Goal: Task Accomplishment & Management: Complete application form

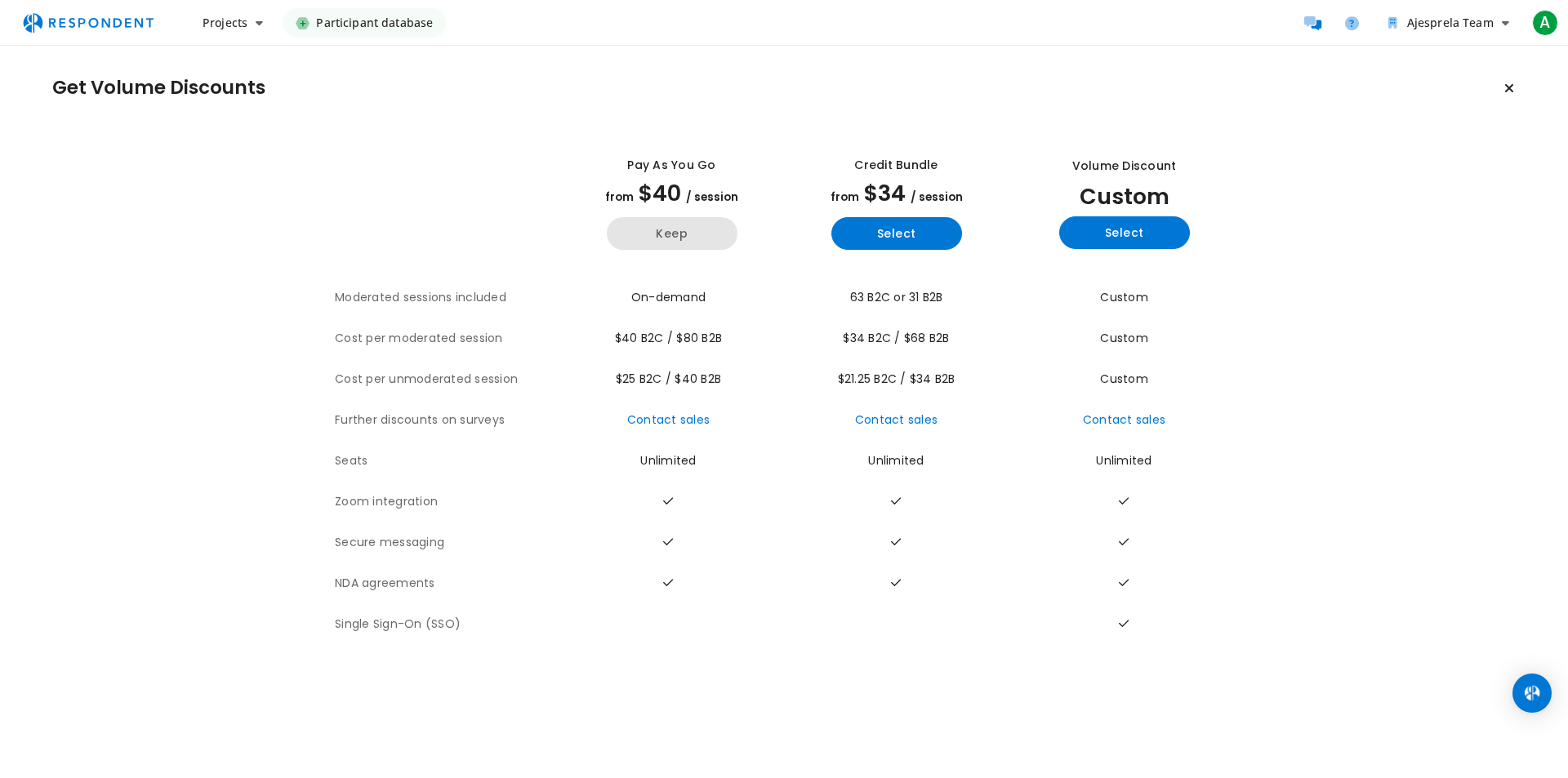
click at [671, 231] on button "Keep" at bounding box center [672, 233] width 130 height 33
click at [707, 230] on button "Keep" at bounding box center [672, 233] width 130 height 33
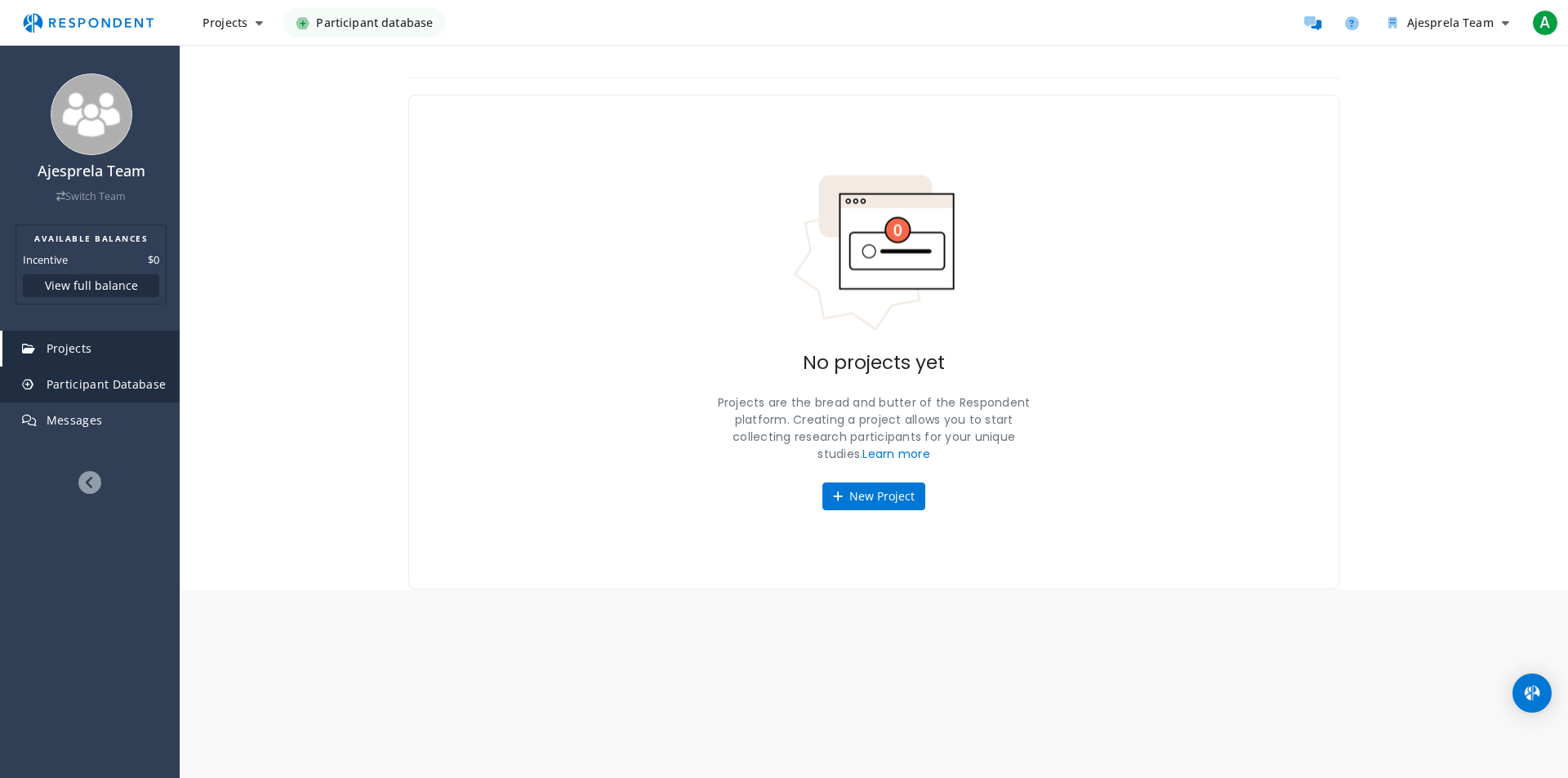
click at [136, 394] on link "Participant Database" at bounding box center [91, 384] width 177 height 36
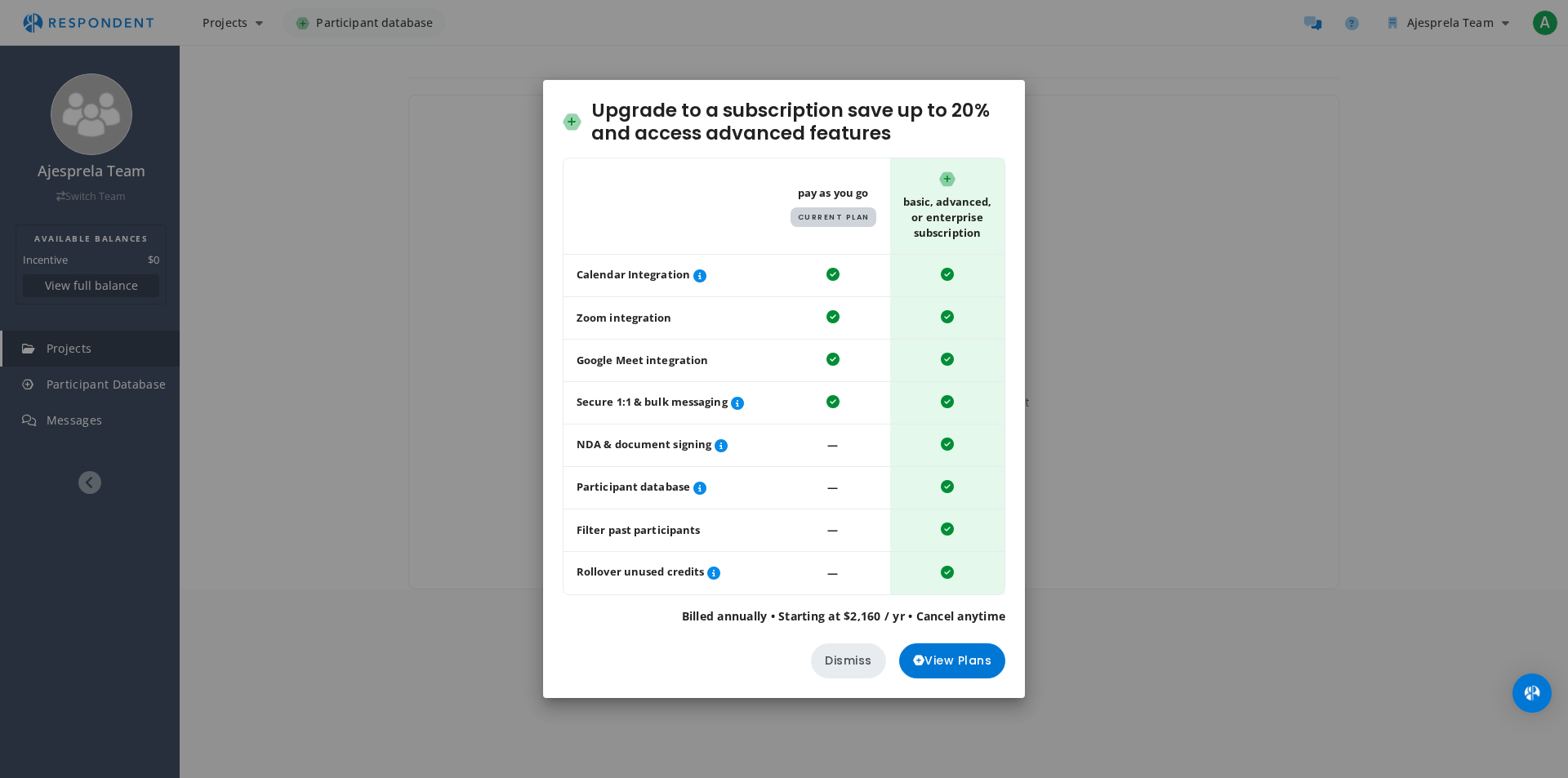
click at [854, 671] on button "Dismiss" at bounding box center [848, 661] width 75 height 35
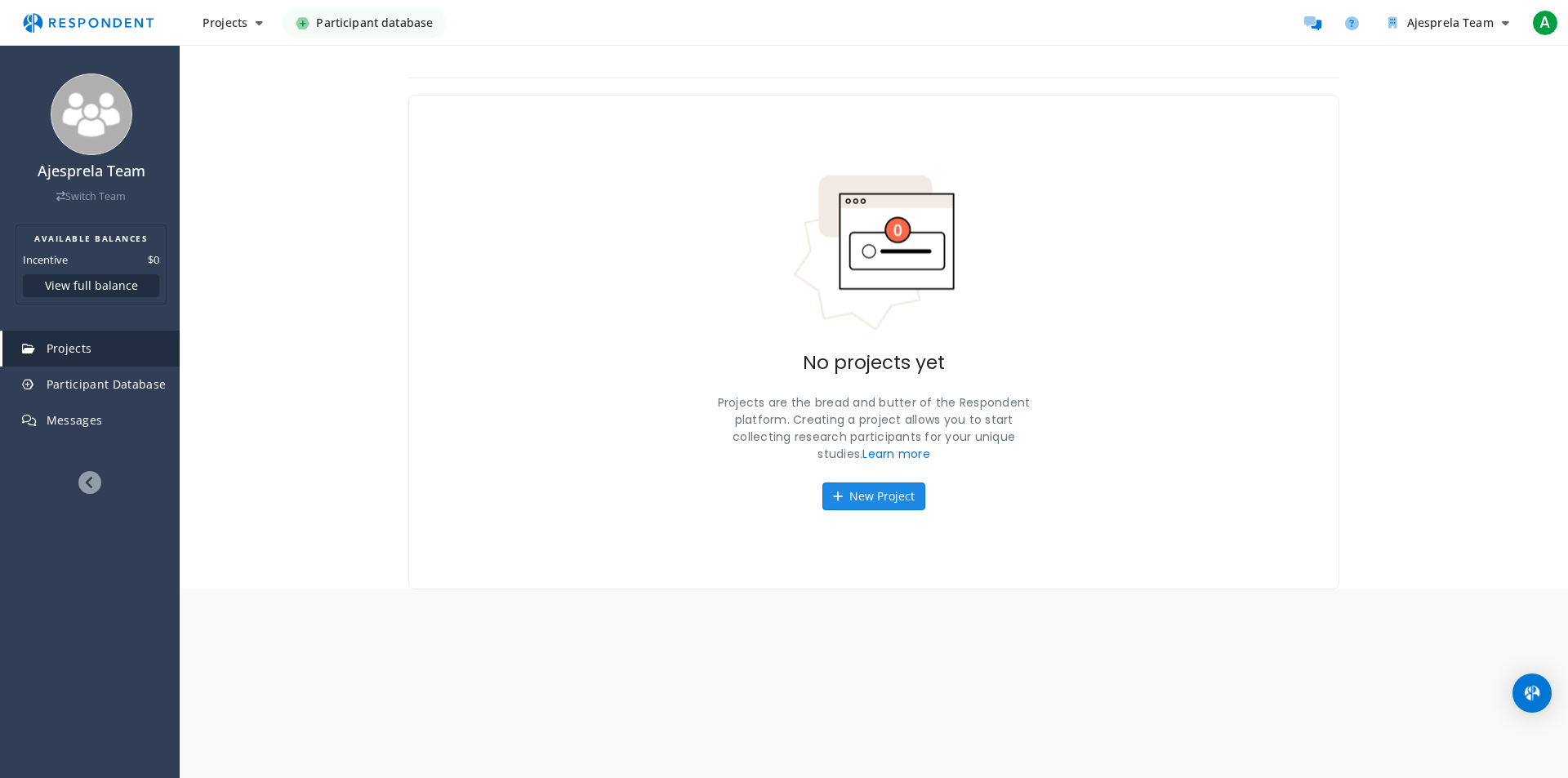
click at [896, 498] on button "New Project" at bounding box center [874, 496] width 103 height 28
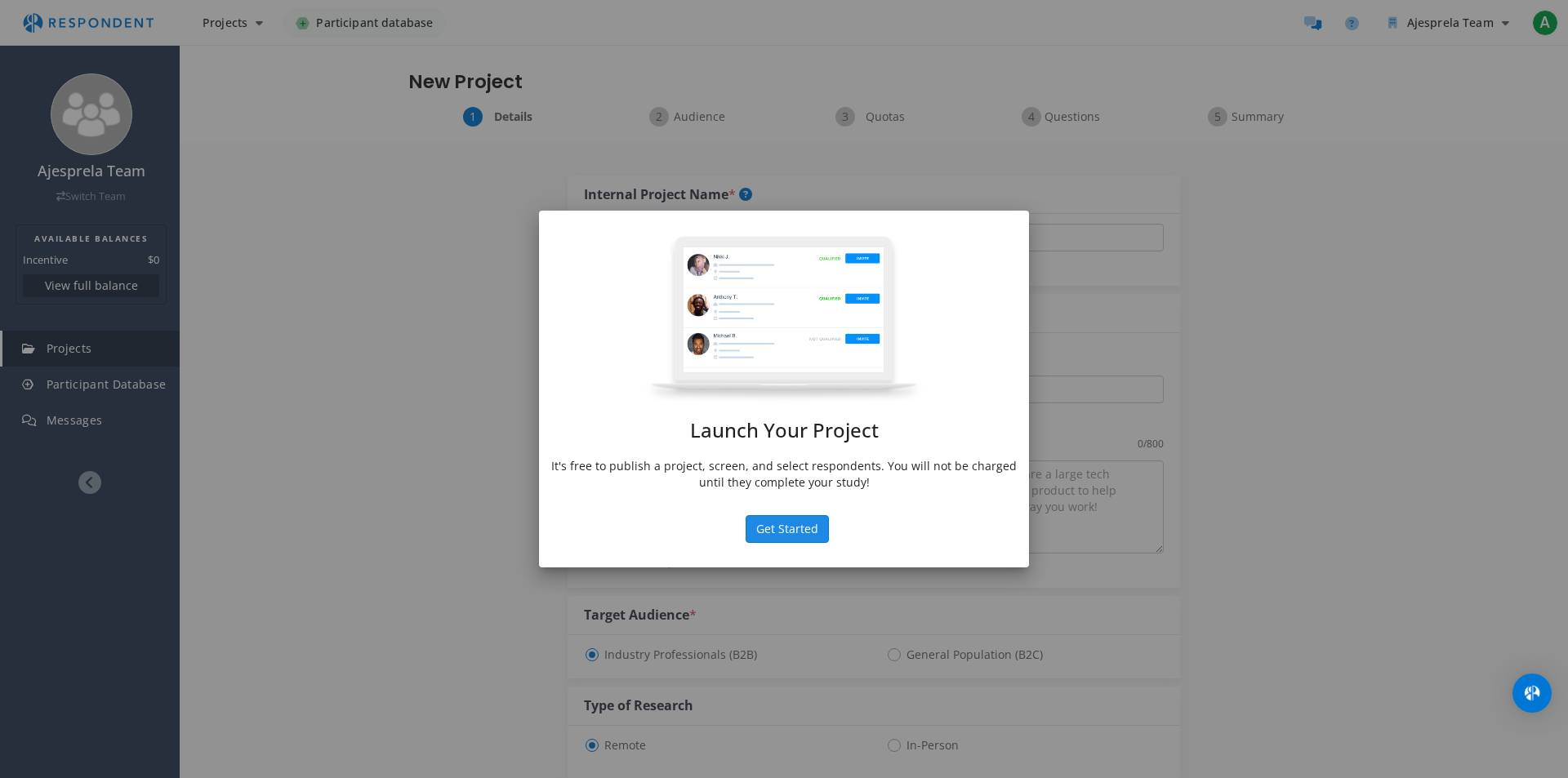
click at [809, 528] on button "Get Started" at bounding box center [787, 529] width 84 height 28
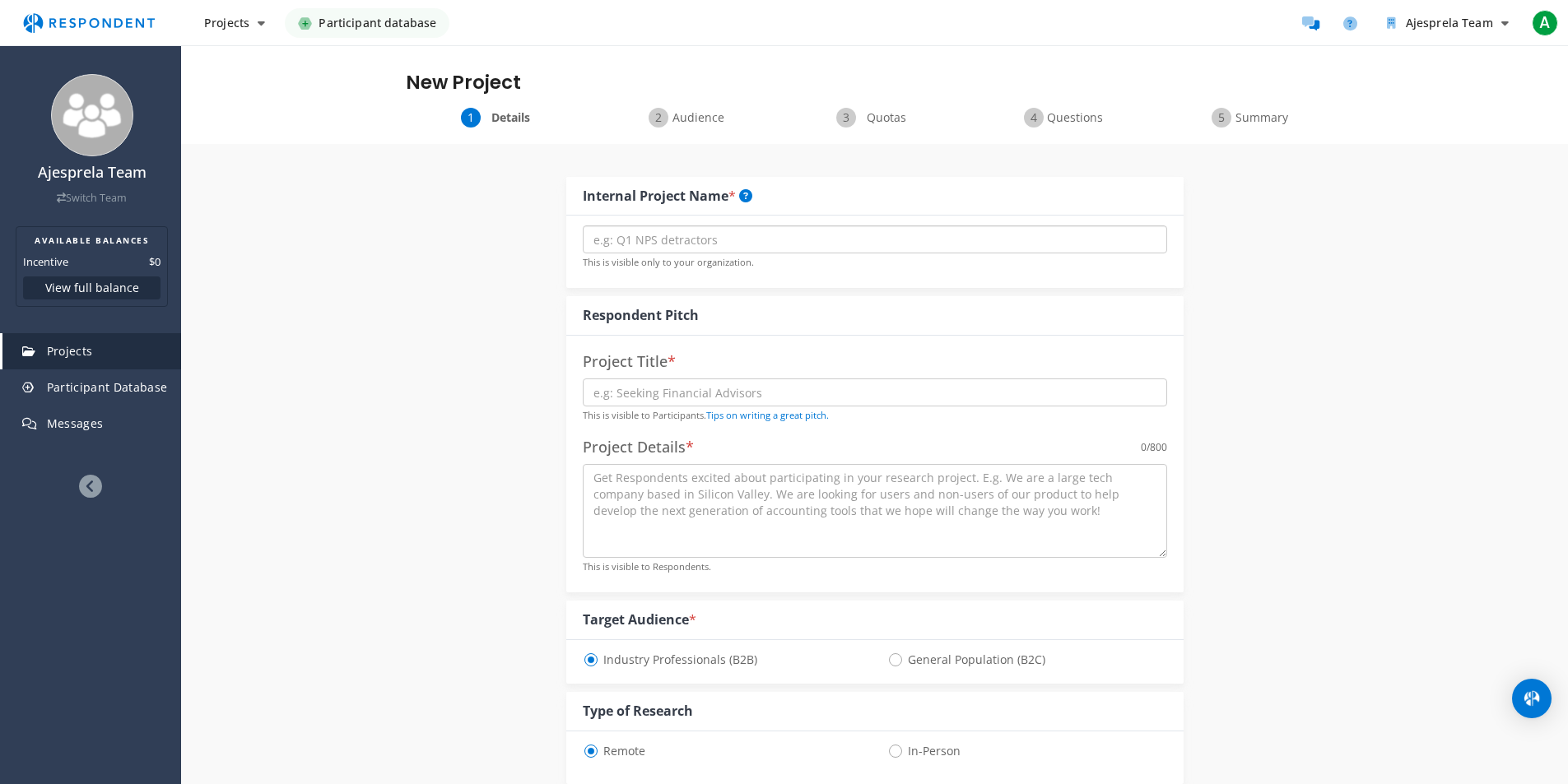
click at [709, 239] on input "text" at bounding box center [875, 239] width 584 height 28
click at [713, 130] on div "Details Audience Quotas Questions Summary" at bounding box center [874, 125] width 1387 height 36
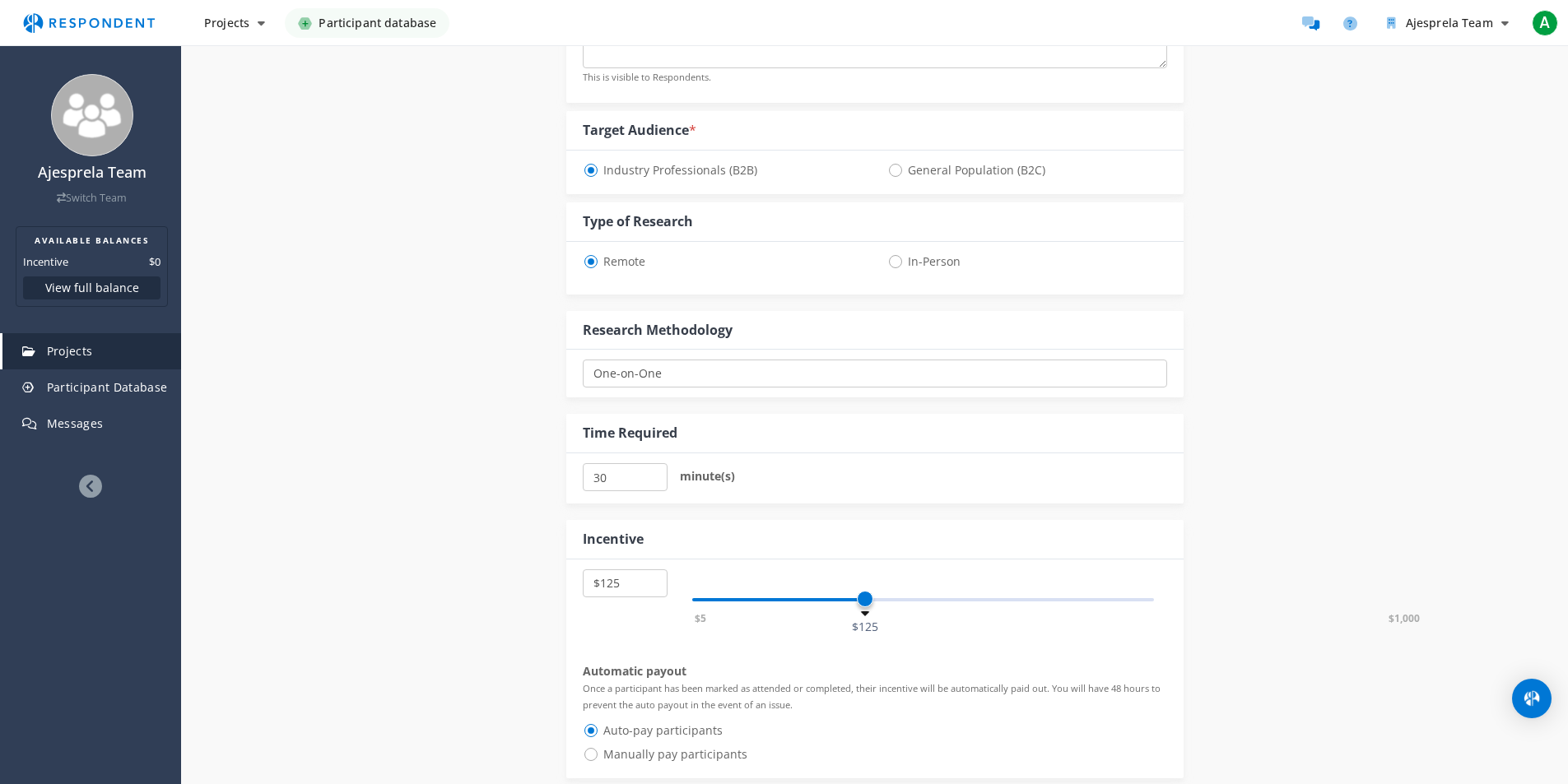
scroll to position [741, 0]
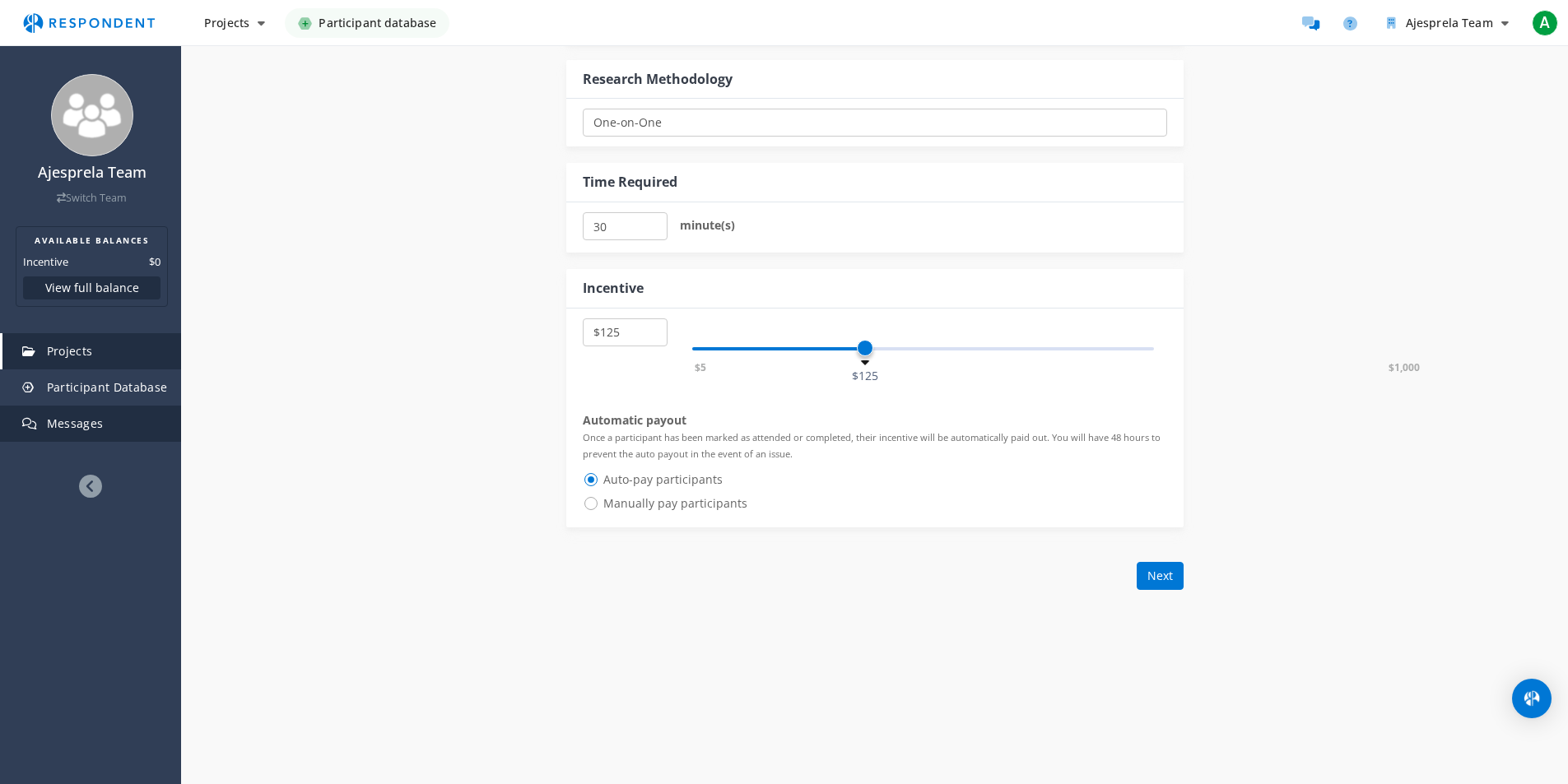
click at [126, 413] on link "Messages" at bounding box center [92, 423] width 178 height 36
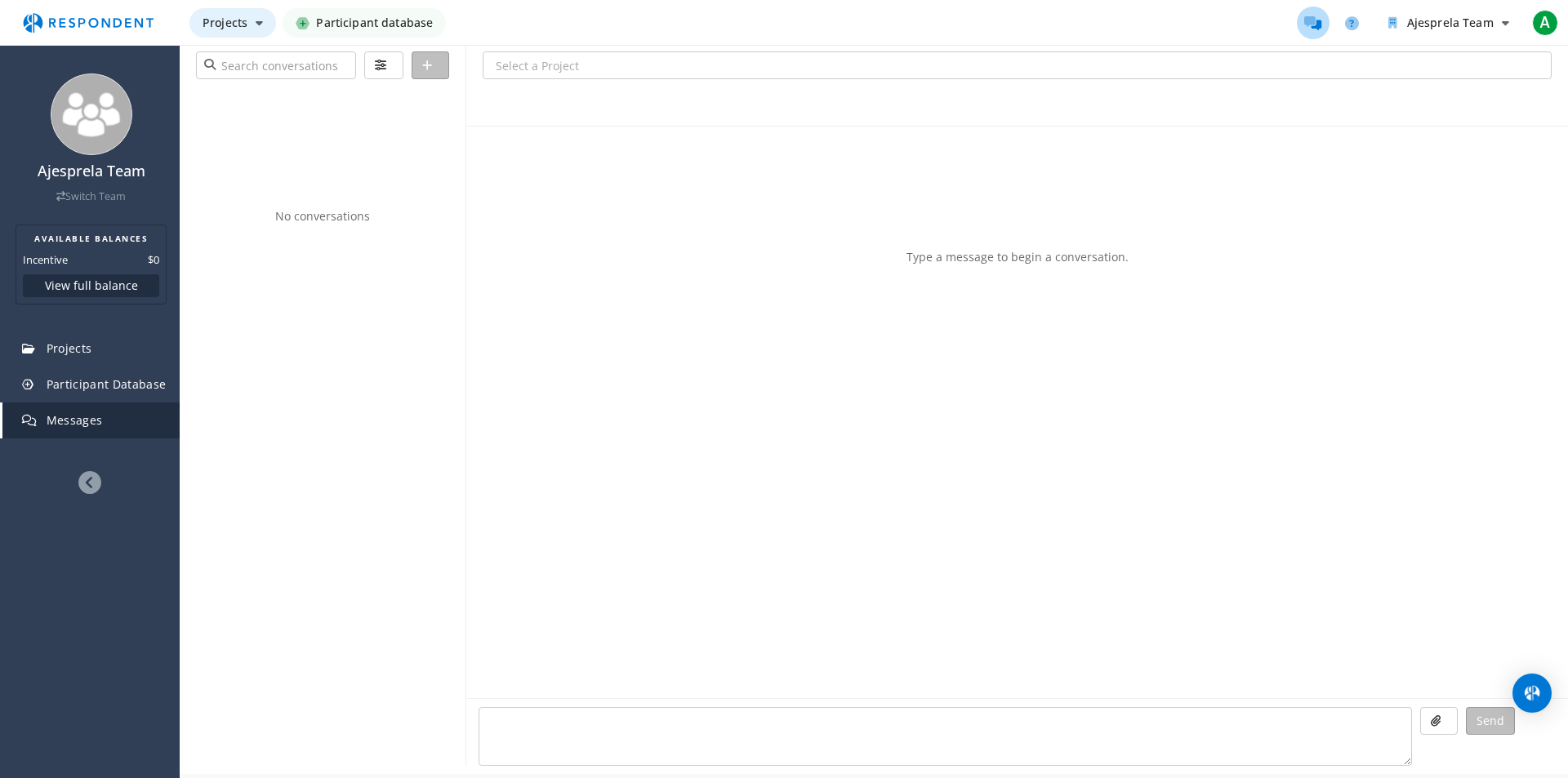
click at [243, 33] on button "Projects" at bounding box center [232, 22] width 87 height 29
click at [296, 116] on link "Projects dashboard" at bounding box center [294, 104] width 209 height 39
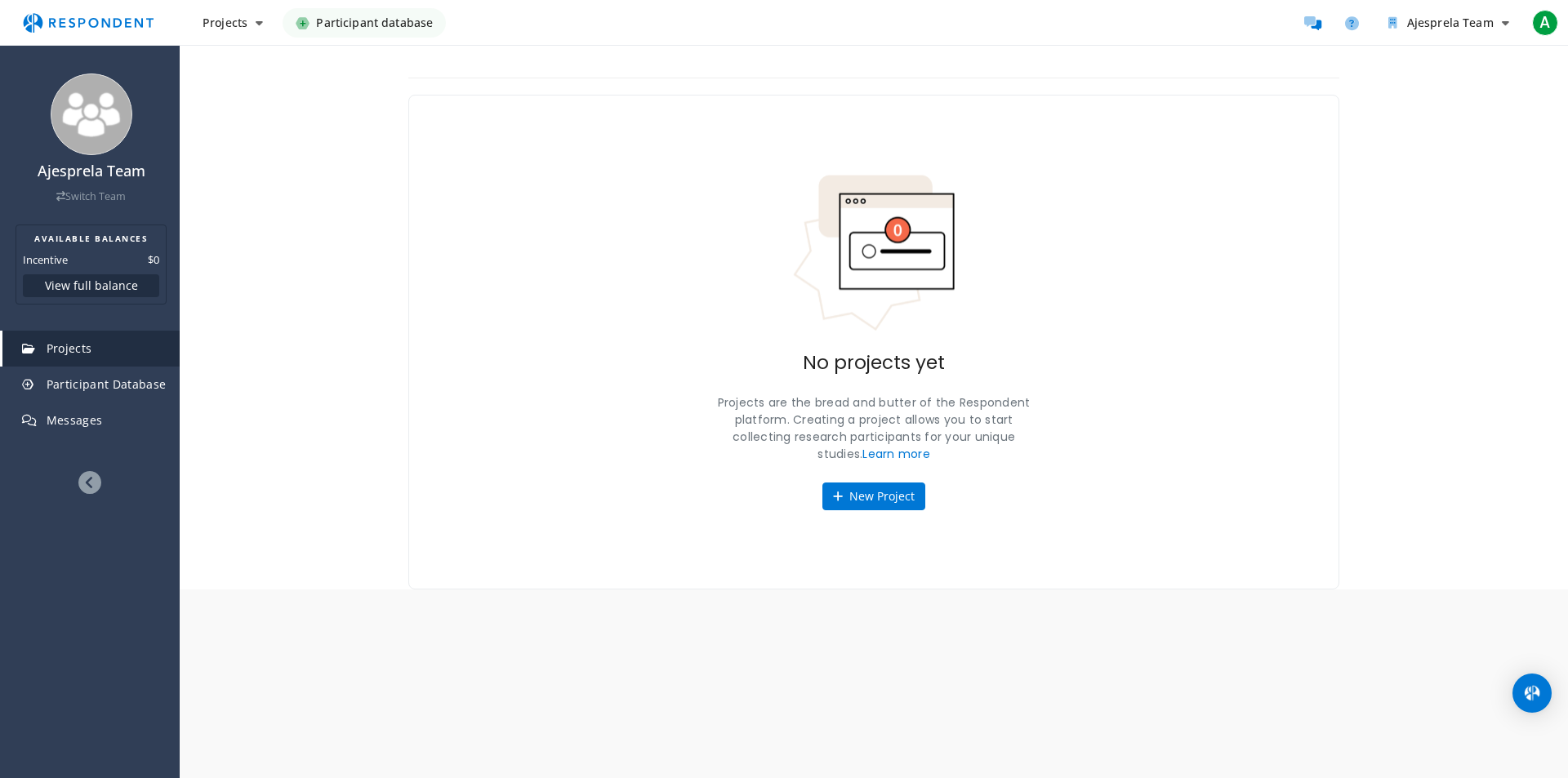
click at [127, 18] on img "Main navigation" at bounding box center [87, 23] width 151 height 31
click at [1480, 30] on button "Ajesprela Team" at bounding box center [1448, 22] width 147 height 29
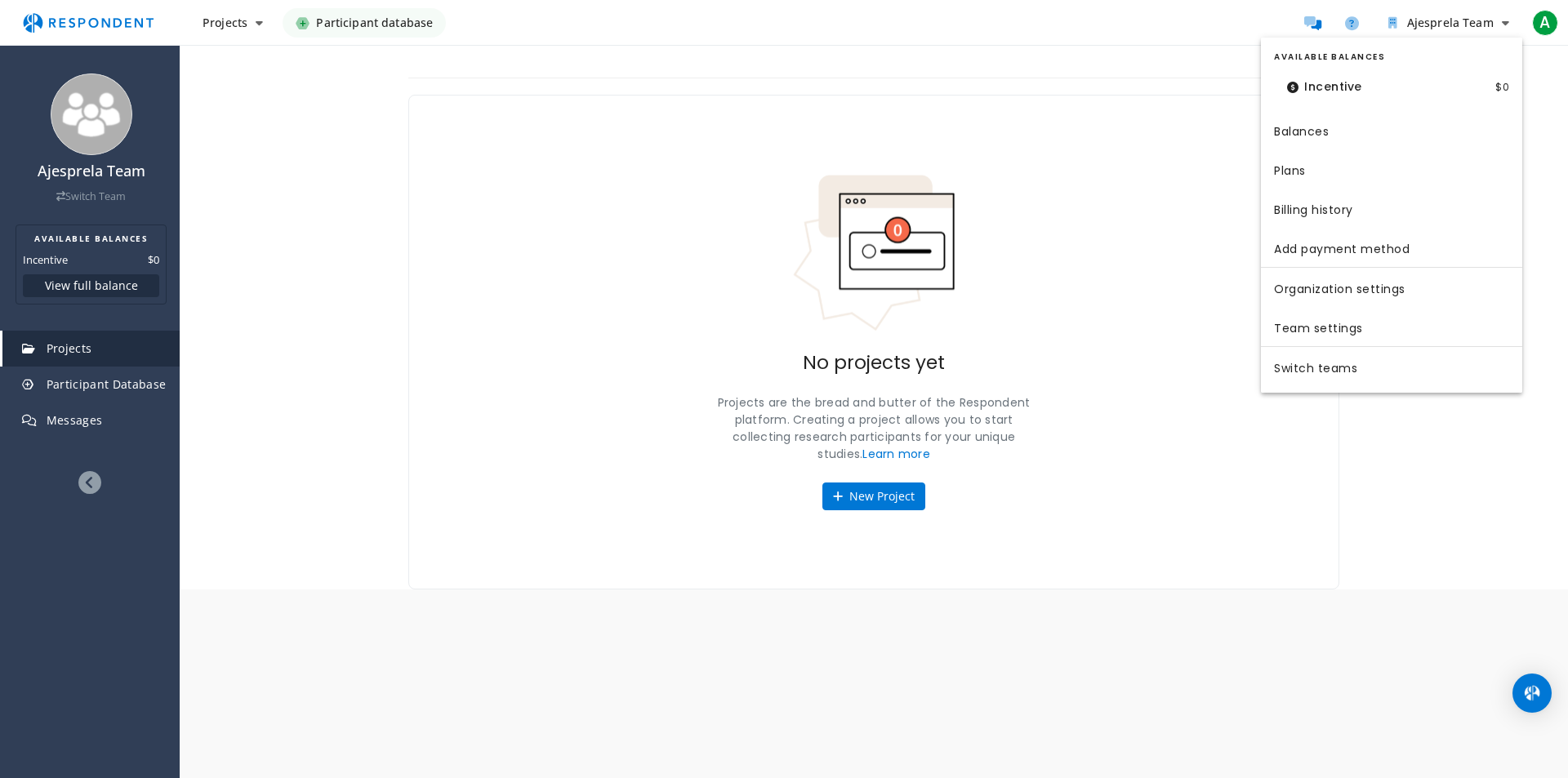
click at [1297, 24] on md-backdrop at bounding box center [784, 389] width 1568 height 778
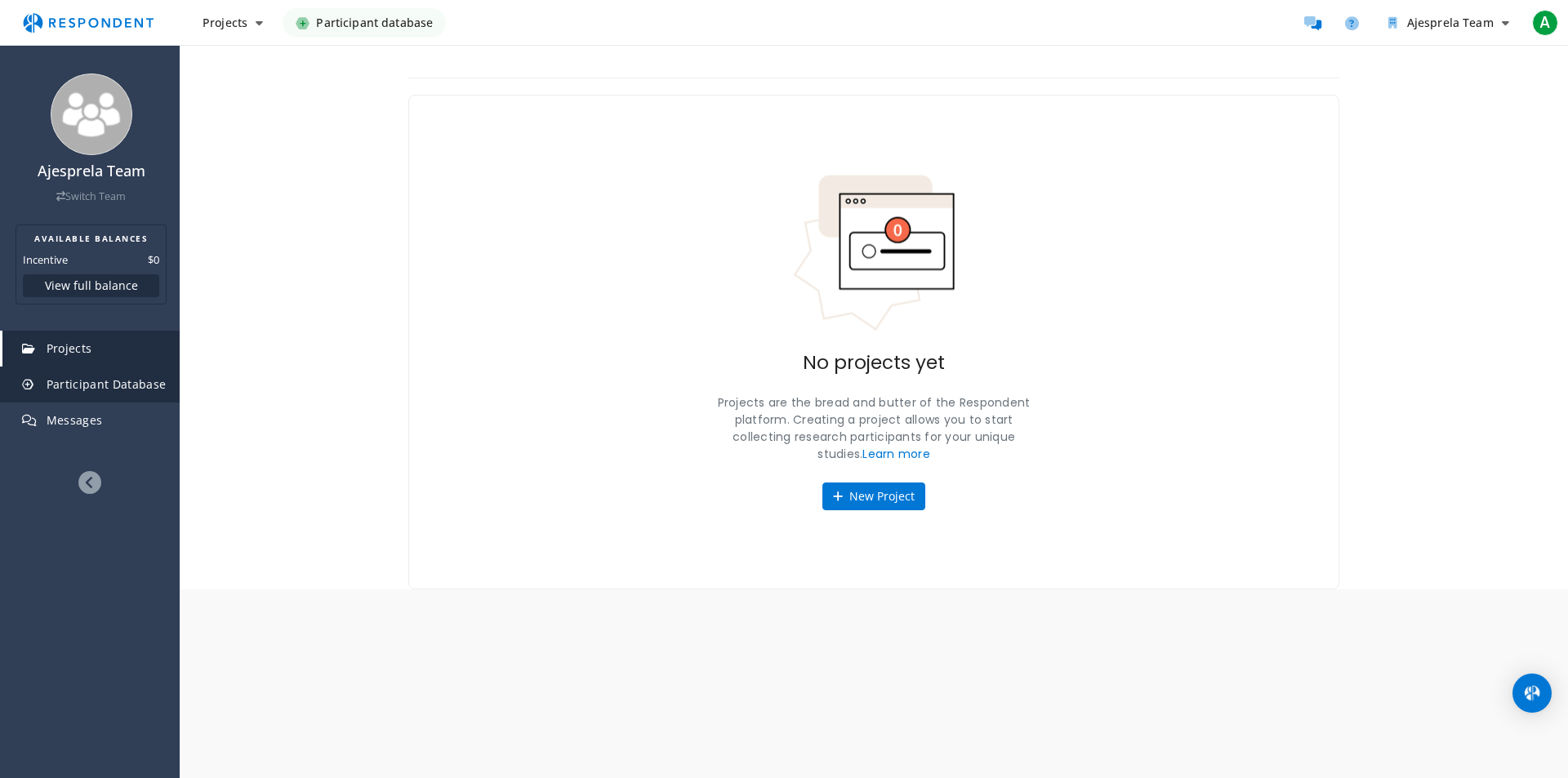
click at [103, 392] on link "Participant Database" at bounding box center [91, 384] width 177 height 36
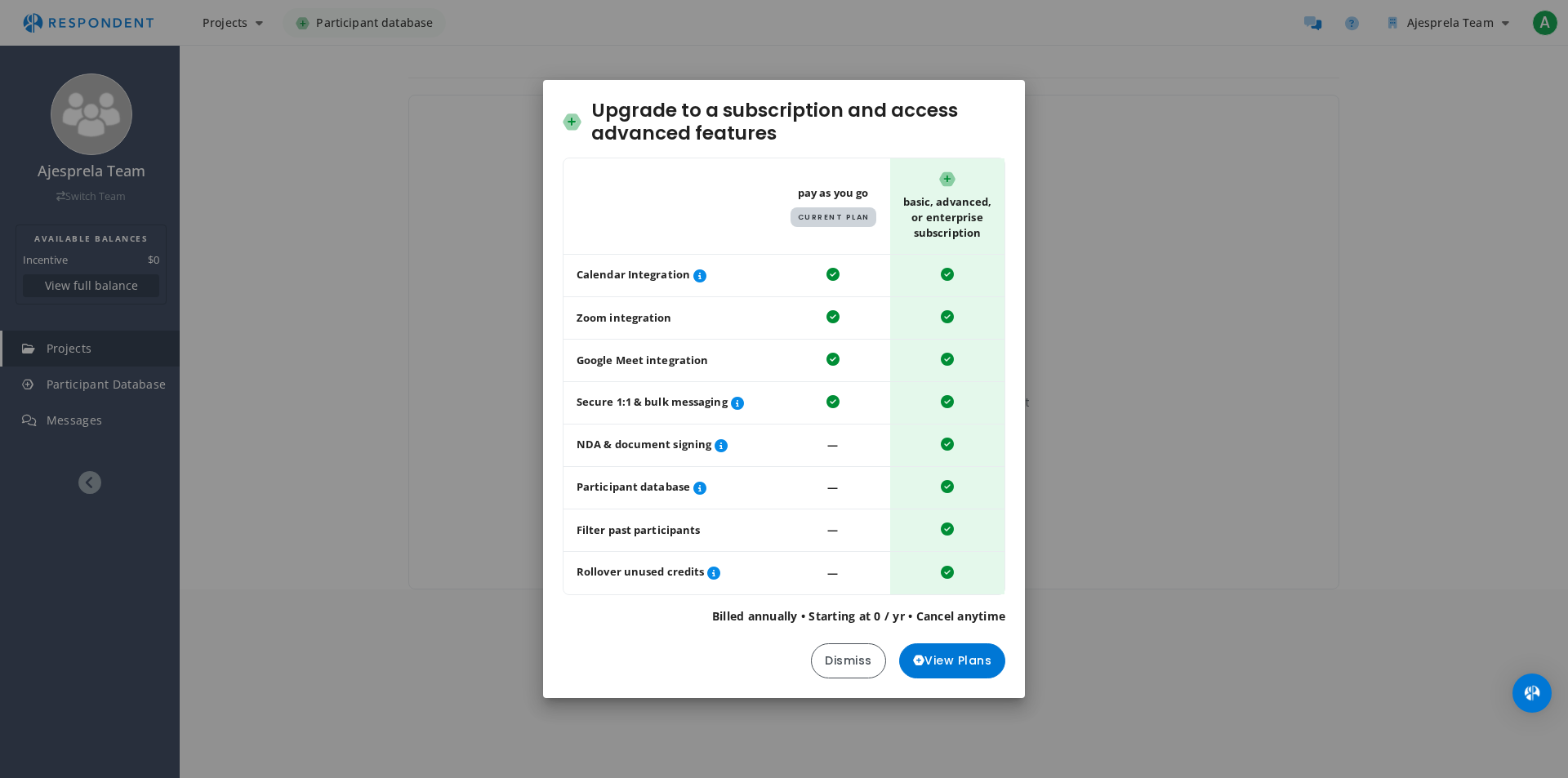
click at [105, 483] on div "Upgrade to a subscription and access advanced features Table showing a comparis…" at bounding box center [784, 389] width 1568 height 778
click at [870, 664] on button "Dismiss" at bounding box center [848, 661] width 75 height 35
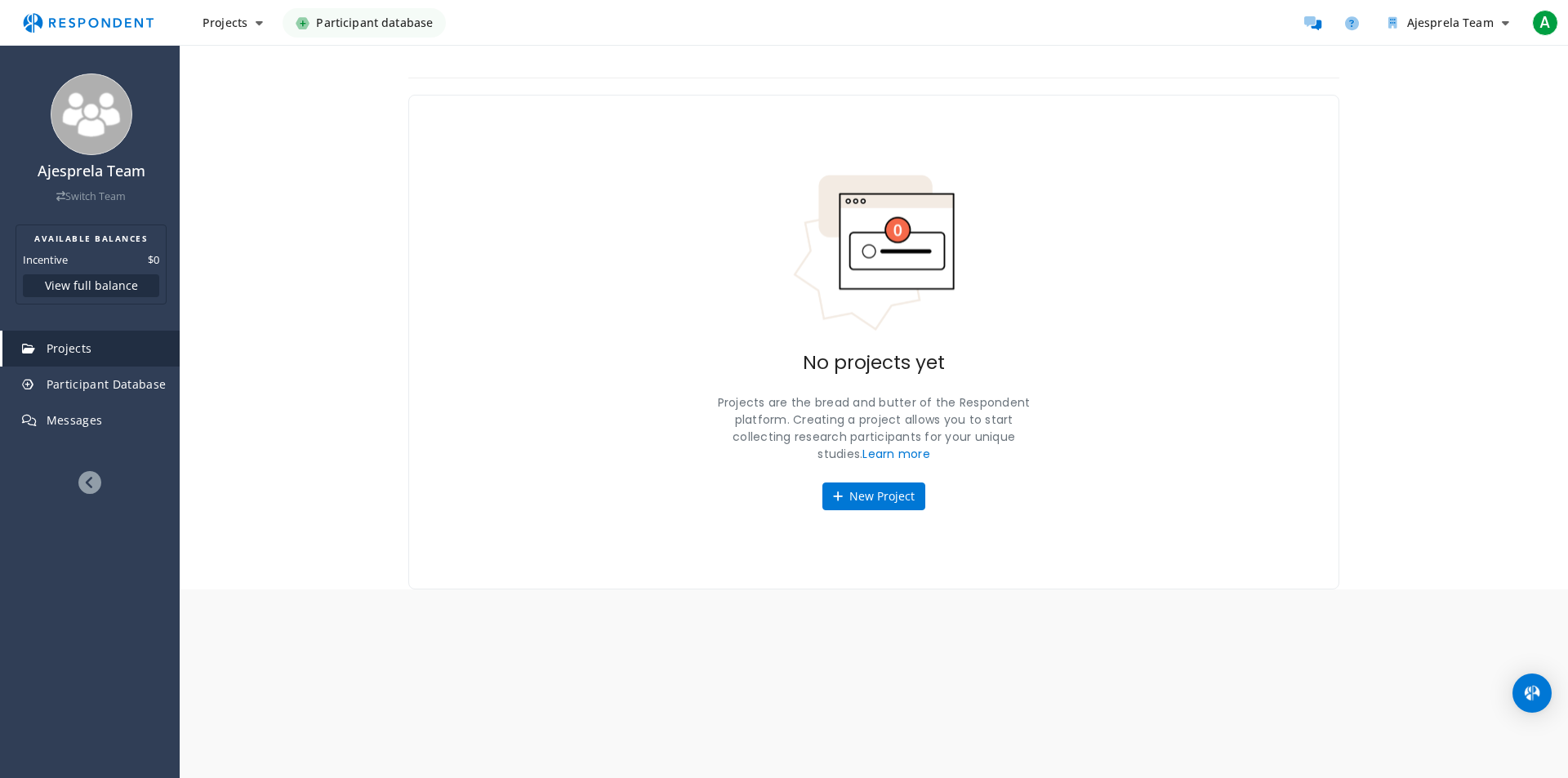
click at [84, 492] on icon at bounding box center [90, 483] width 23 height 23
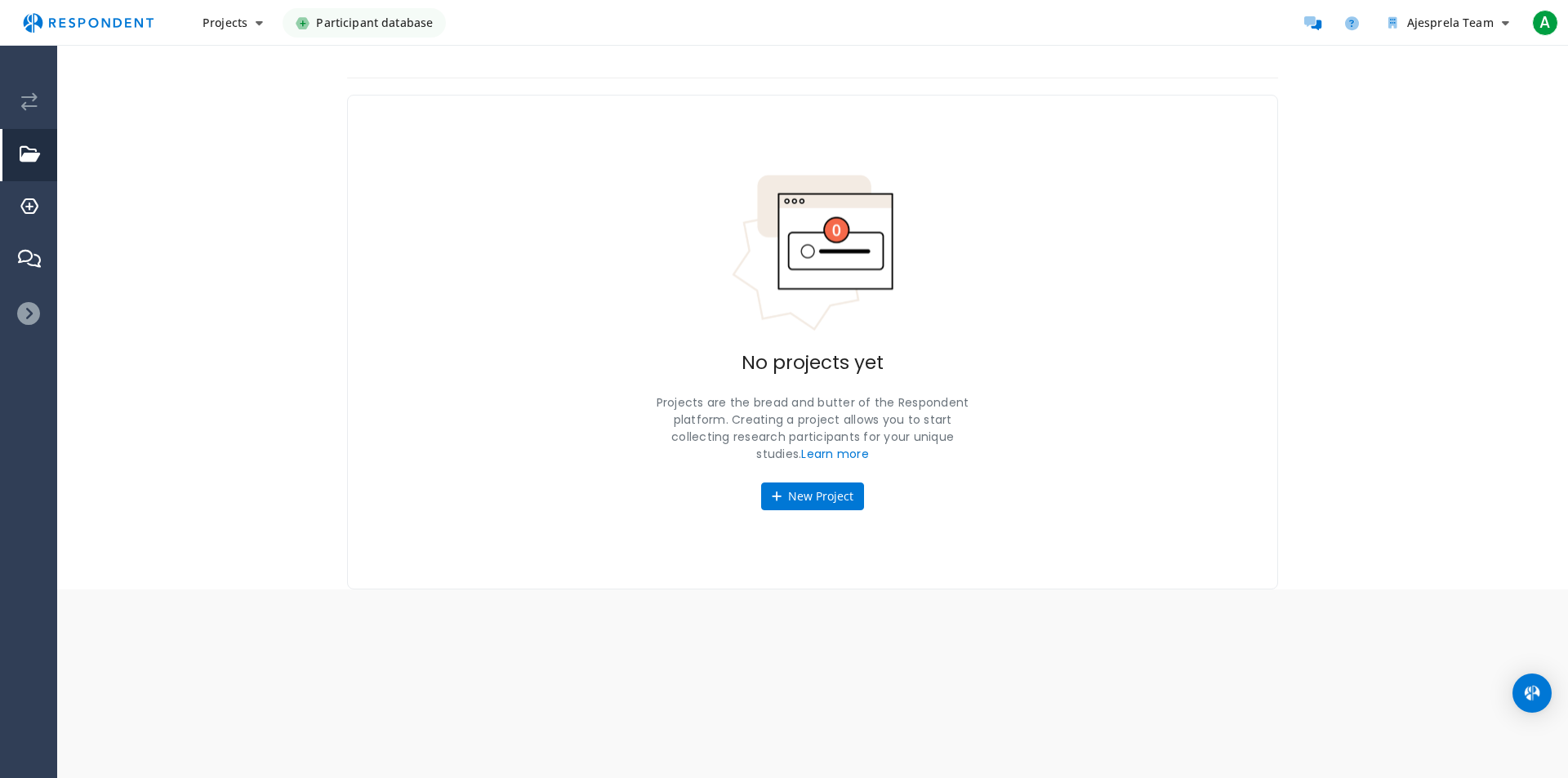
click at [25, 319] on icon at bounding box center [29, 314] width 23 height 23
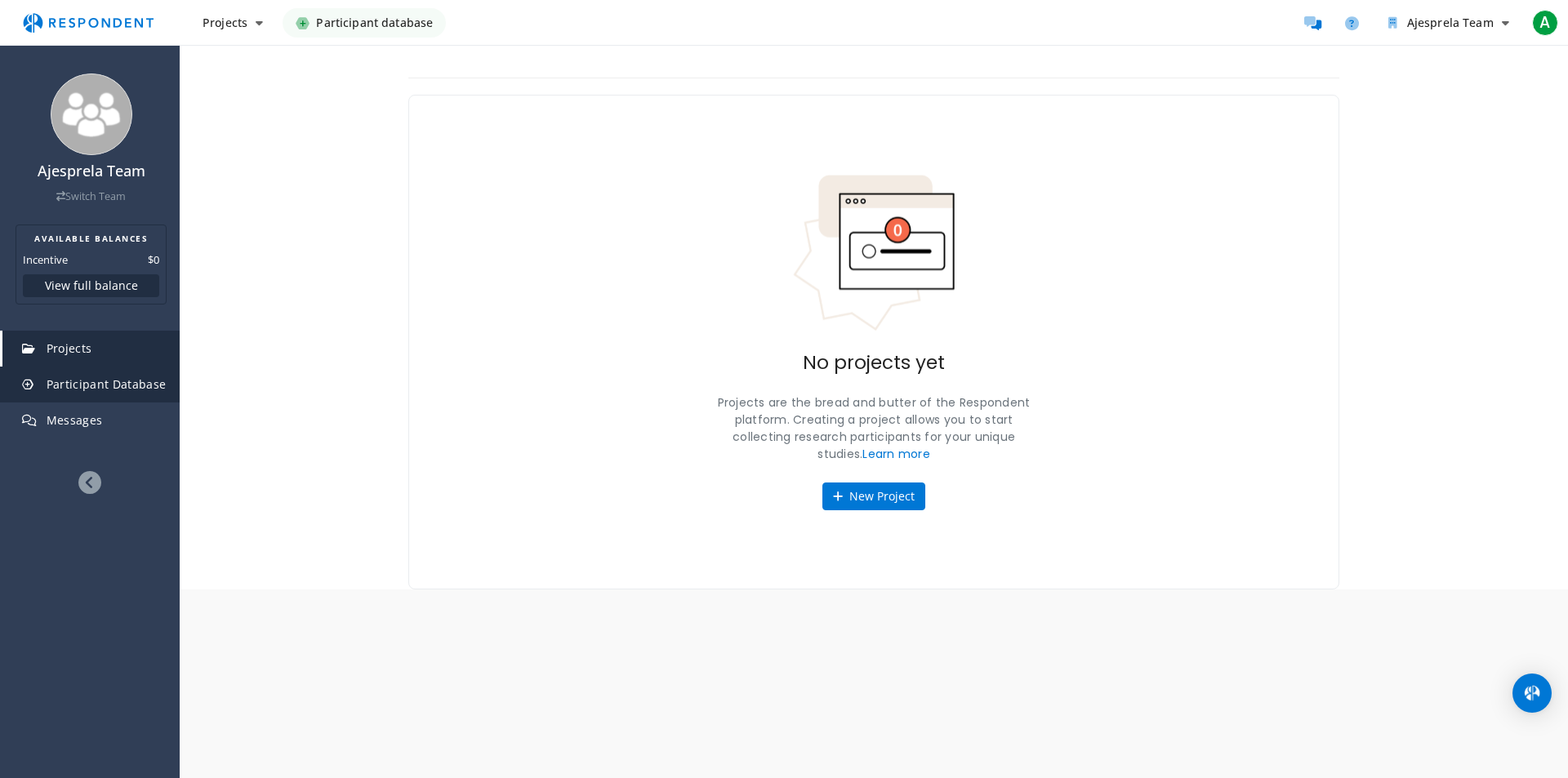
click at [124, 394] on link "Participant Database" at bounding box center [91, 384] width 177 height 36
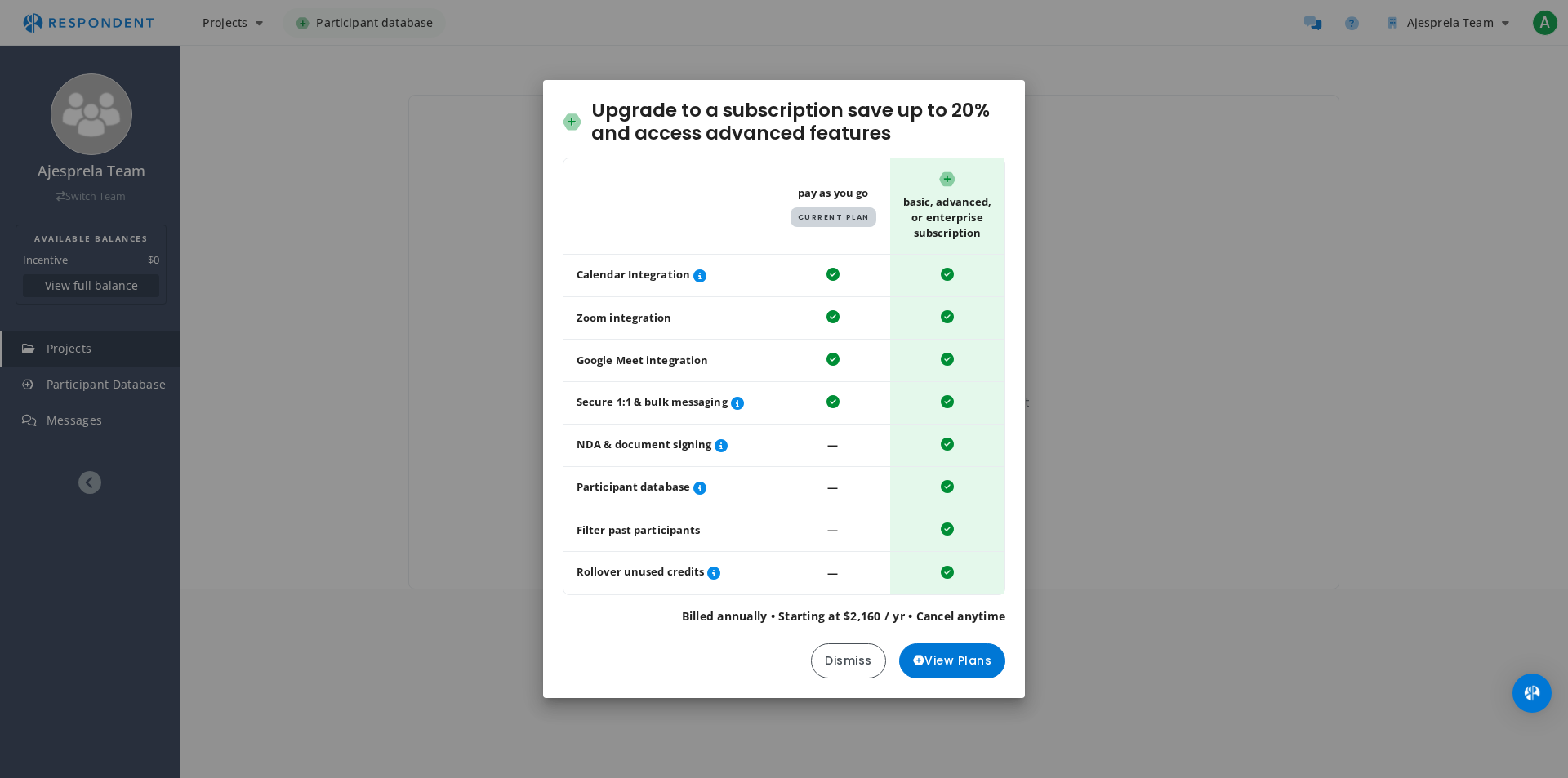
click at [1090, 432] on div "Upgrade to a subscription save up to 20% and access advanced features Table sho…" at bounding box center [784, 389] width 1568 height 778
